Goal: Transaction & Acquisition: Subscribe to service/newsletter

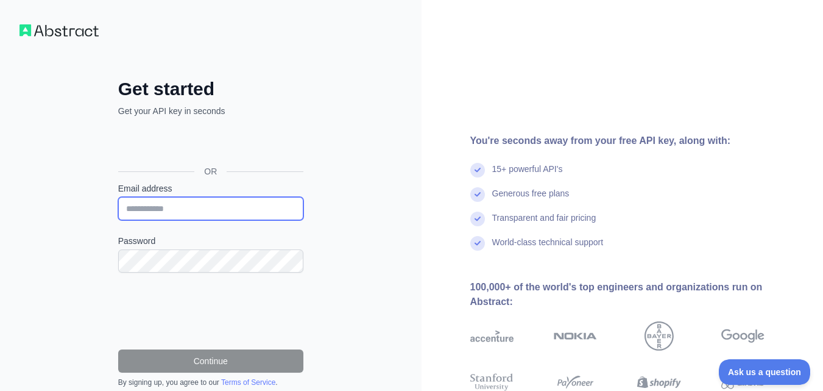
click at [217, 204] on input "Email address" at bounding box center [210, 208] width 185 height 23
type input "**********"
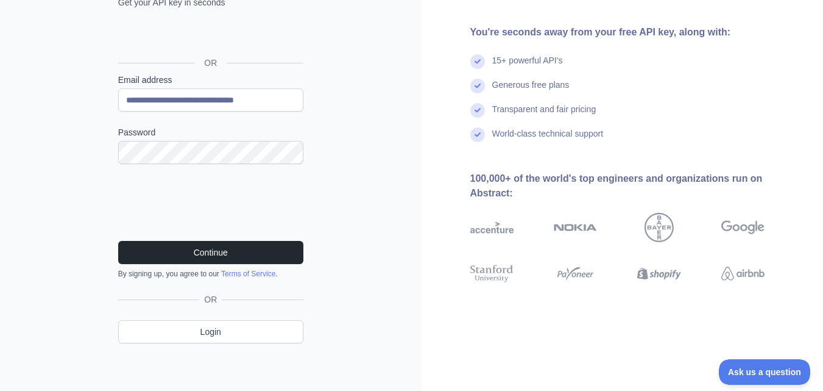
scroll to position [109, 0]
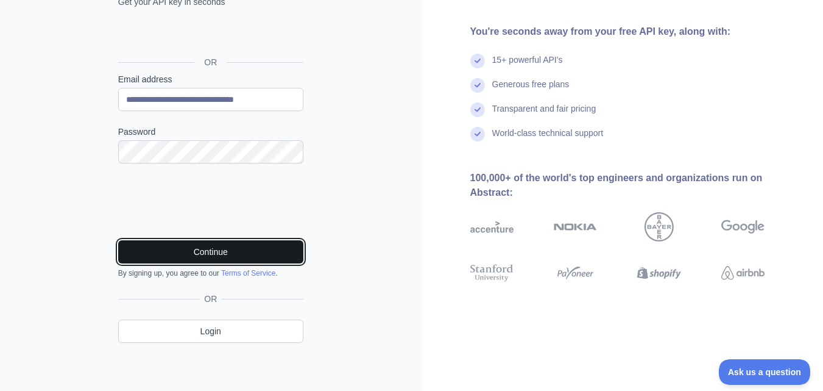
click at [218, 253] on button "Continue" at bounding box center [210, 251] width 185 height 23
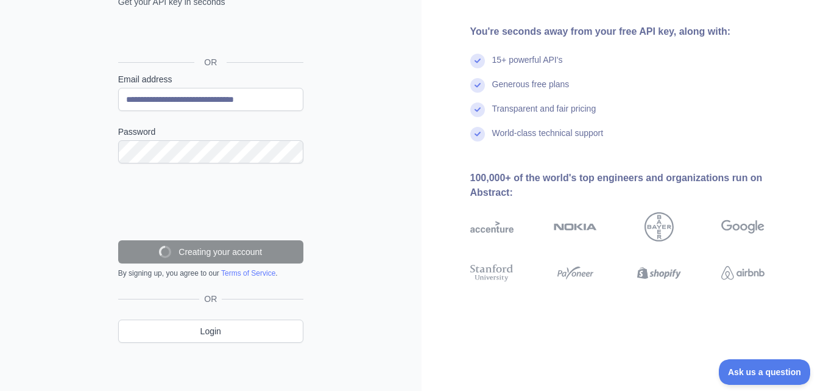
scroll to position [70, 0]
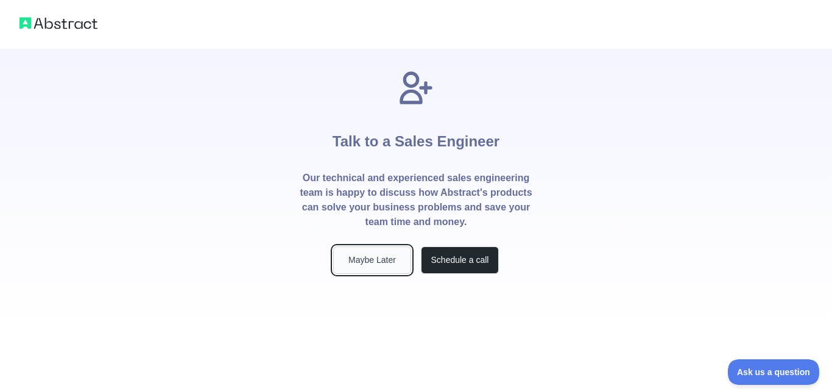
click at [374, 261] on button "Maybe Later" at bounding box center [372, 259] width 78 height 27
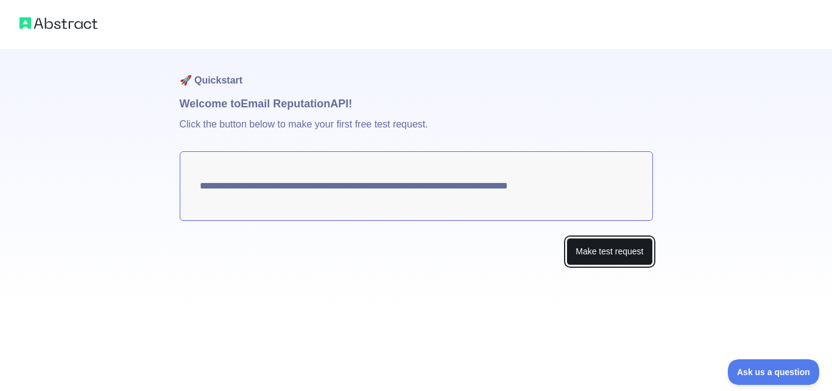
click at [598, 247] on button "Make test request" at bounding box center [610, 251] width 86 height 27
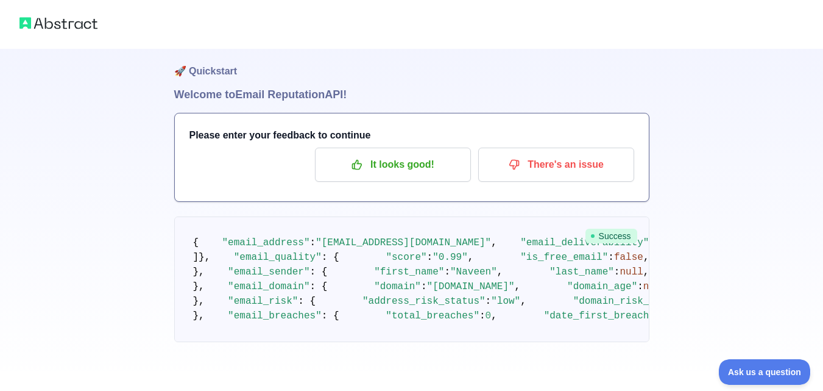
scroll to position [41, 0]
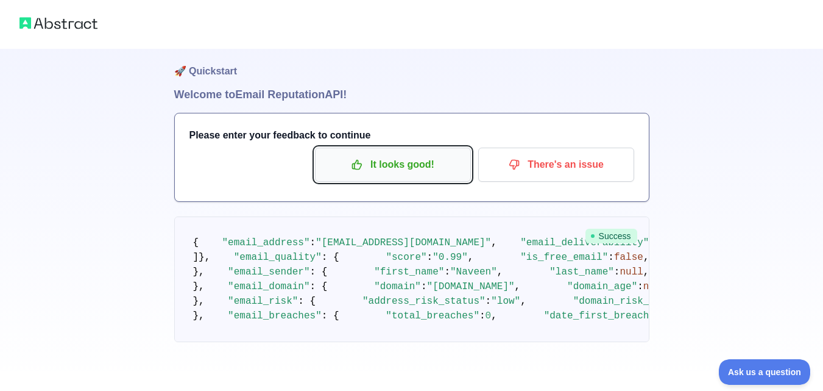
click at [396, 154] on p "It looks good!" at bounding box center [393, 164] width 138 height 21
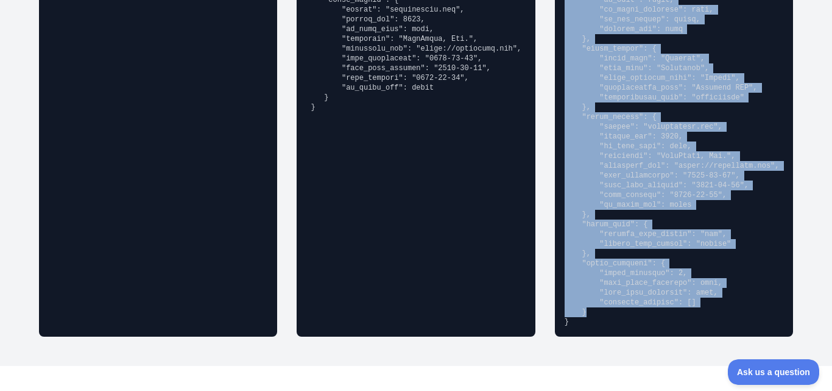
scroll to position [1219, 0]
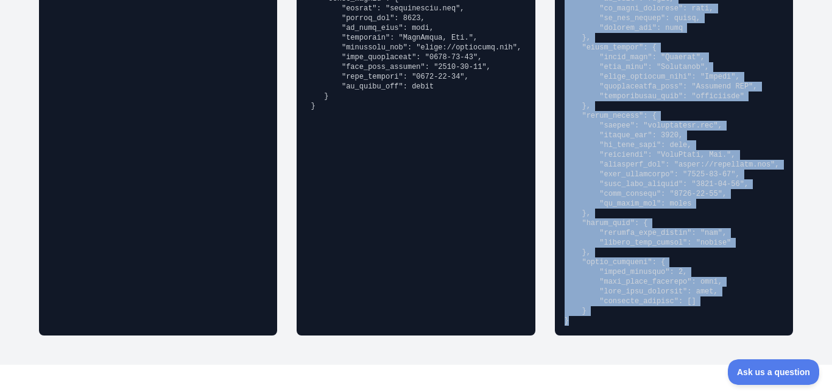
drag, startPoint x: 560, startPoint y: 36, endPoint x: 672, endPoint y: 323, distance: 308.6
click at [672, 323] on div "Abstract Professional" at bounding box center [674, 25] width 238 height 619
copy div "Abstract Professional { "email_address": "[PERSON_NAME][EMAIL_ADDRESS][PERSON_N…"
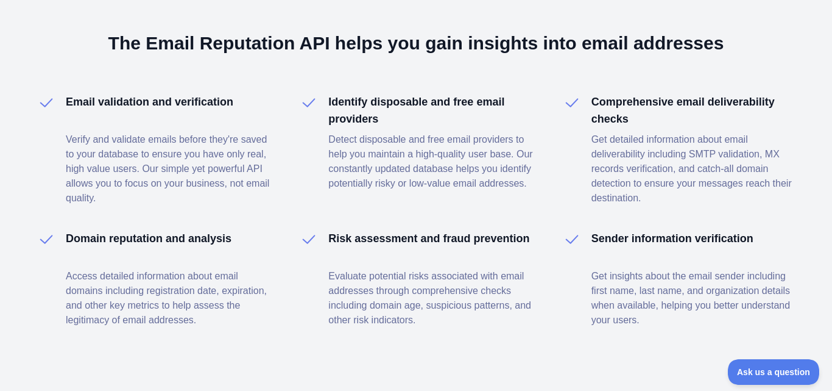
scroll to position [1870, 0]
